Goal: Information Seeking & Learning: Learn about a topic

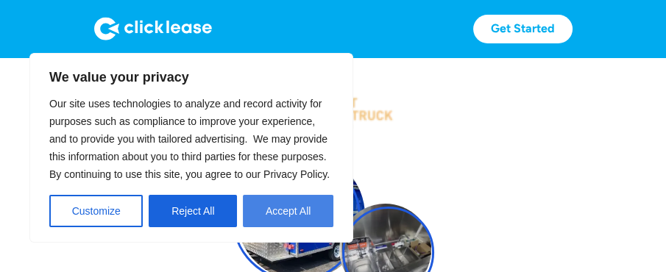
click at [291, 211] on button "Accept All" at bounding box center [288, 211] width 90 height 32
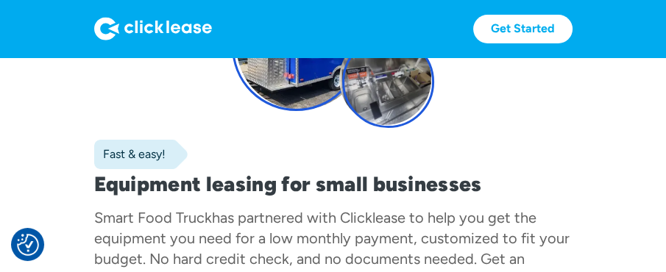
scroll to position [157, 0]
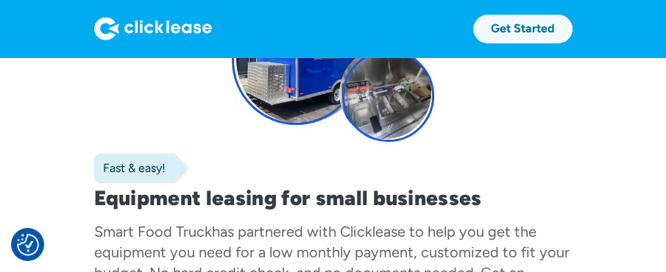
click at [509, 35] on link "Get Started" at bounding box center [522, 29] width 99 height 29
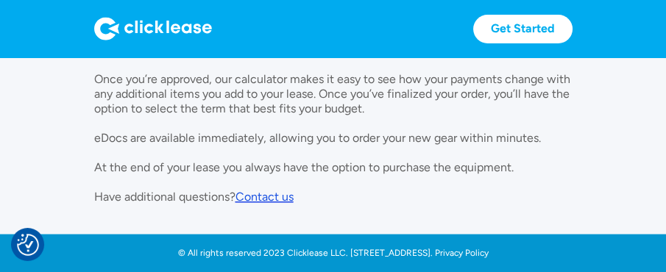
scroll to position [1043, 0]
